Goal: Task Accomplishment & Management: Use online tool/utility

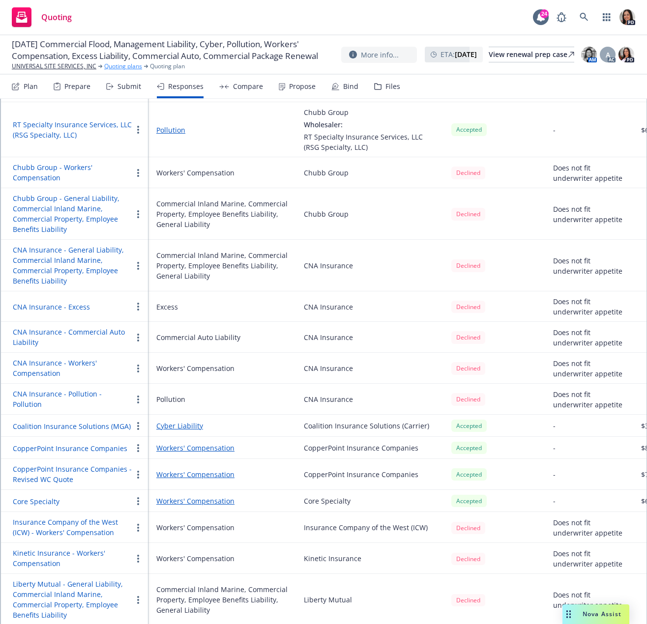
scroll to position [343, 0]
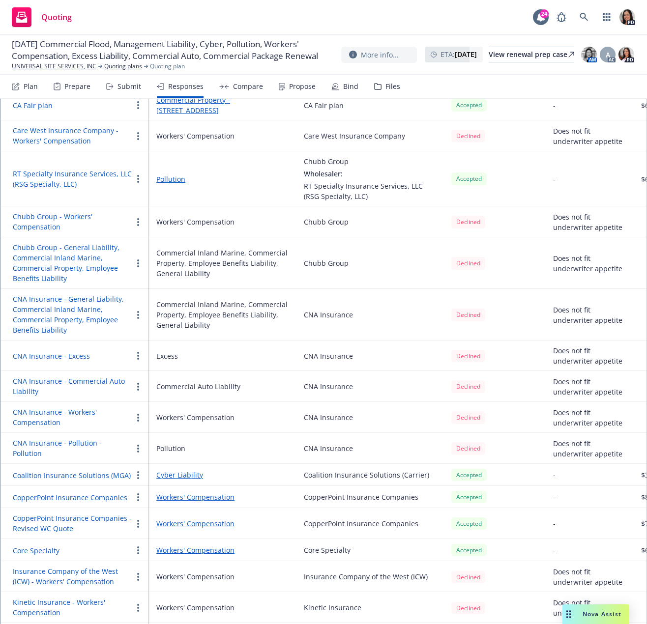
click at [33, 11] on div "Quoting" at bounding box center [42, 17] width 60 height 20
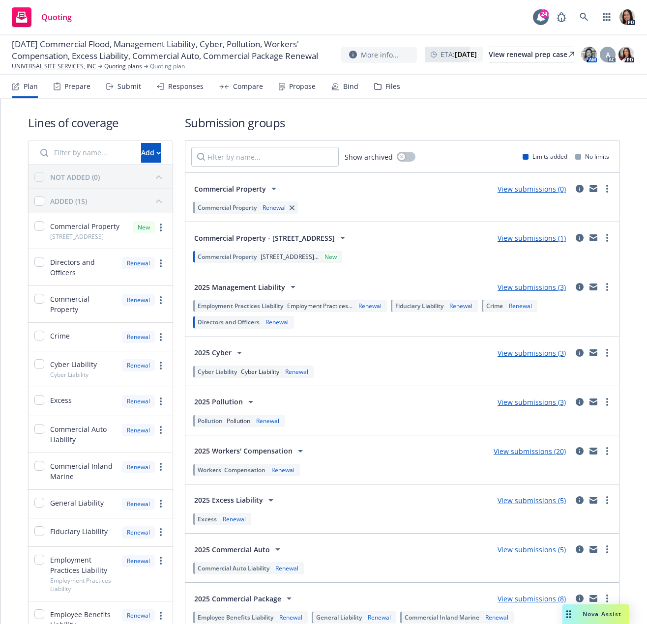
click at [10, 228] on div "Lines of coverage Add NOT ADDED (0) ADDED (15) Commercial Property [STREET_ADDR…" at bounding box center [323, 445] width 646 height 692
click at [9, 299] on div "Lines of coverage Add NOT ADDED (0) ADDED (15) Commercial Property [STREET_ADDR…" at bounding box center [323, 445] width 646 height 692
click at [12, 333] on div "Lines of coverage Add NOT ADDED (0) ADDED (15) Commercial Property [STREET_ADDR…" at bounding box center [323, 445] width 646 height 692
